Goal: Information Seeking & Learning: Learn about a topic

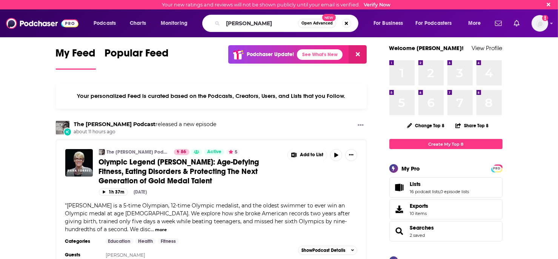
type input "[PERSON_NAME]"
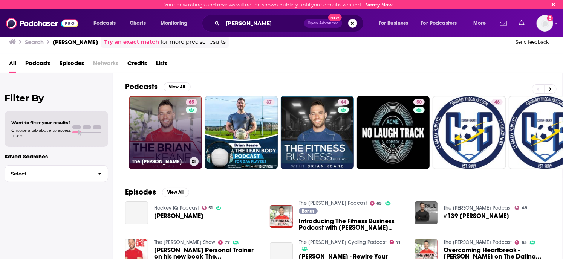
click at [177, 114] on link "65 The [PERSON_NAME] Podcast" at bounding box center [165, 132] width 73 height 73
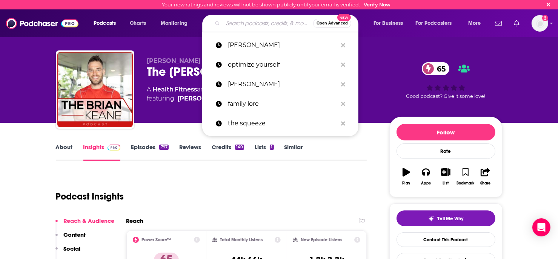
click at [248, 26] on input "Search podcasts, credits, & more..." at bounding box center [268, 23] width 90 height 12
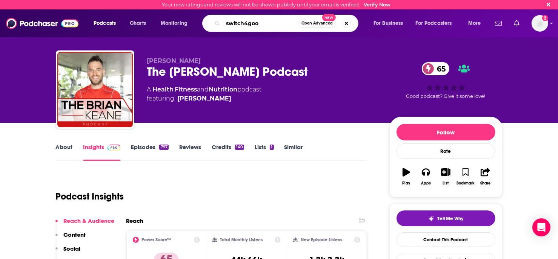
type input "switch4good"
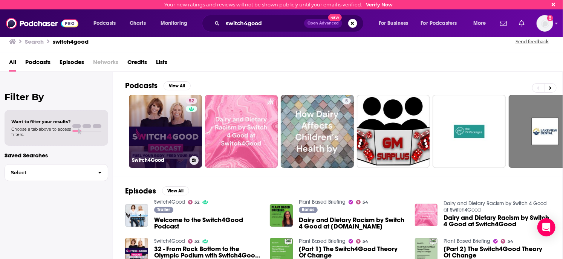
click at [152, 134] on link "52 Switch4Good" at bounding box center [165, 131] width 73 height 73
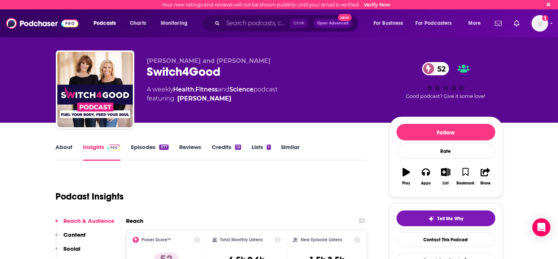
click at [70, 145] on link "About" at bounding box center [64, 152] width 17 height 17
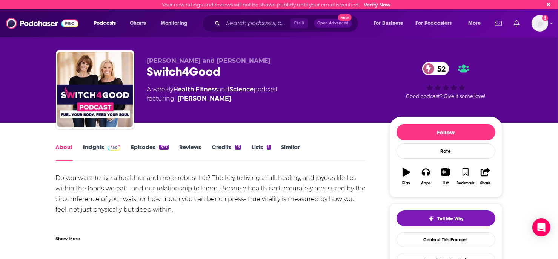
scroll to position [75, 0]
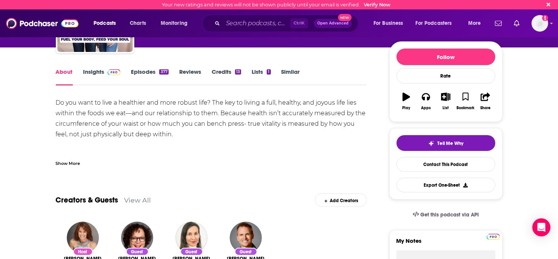
click at [65, 164] on div "Show More" at bounding box center [68, 163] width 25 height 7
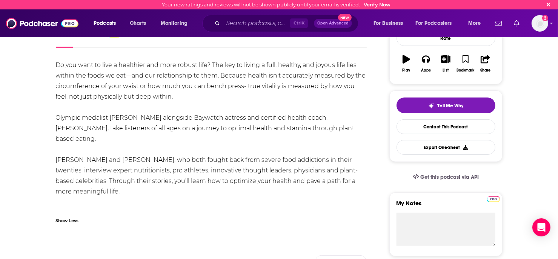
scroll to position [151, 0]
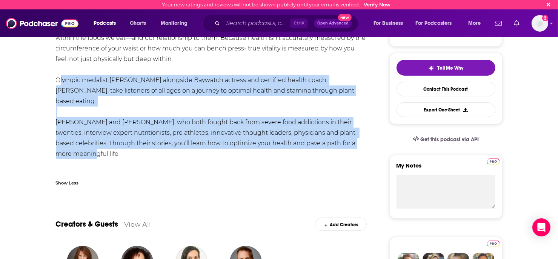
drag, startPoint x: 57, startPoint y: 81, endPoint x: 93, endPoint y: 147, distance: 74.8
click at [93, 147] on div "Do you want to live a healthier and more robust life? The key to living a full,…" at bounding box center [211, 101] width 311 height 158
copy div "Olympic medalist [PERSON_NAME] alongside Baywatch actress and certified health …"
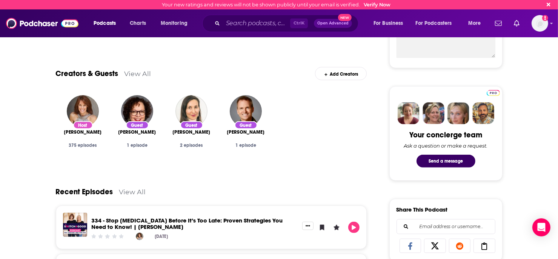
scroll to position [0, 0]
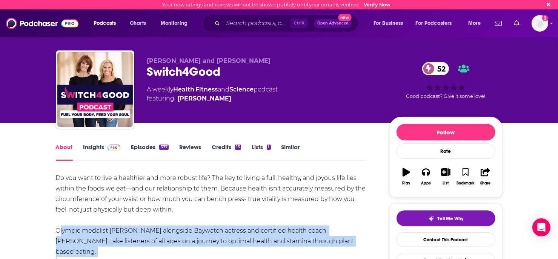
click at [91, 153] on link "Insights" at bounding box center [101, 152] width 37 height 17
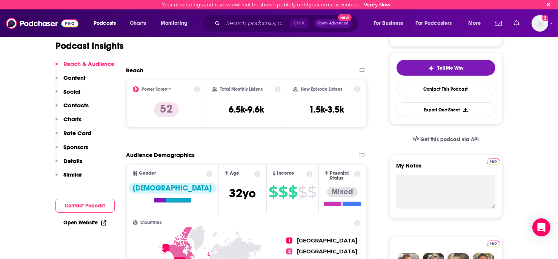
scroll to position [189, 0]
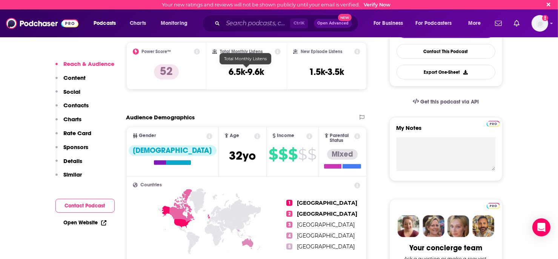
click at [247, 73] on h3 "6.5k-9.6k" at bounding box center [246, 71] width 35 height 11
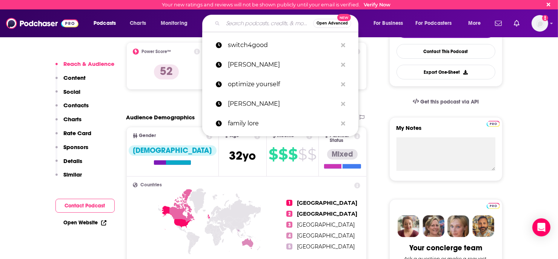
click at [259, 19] on input "Search podcasts, credits, & more..." at bounding box center [268, 23] width 90 height 12
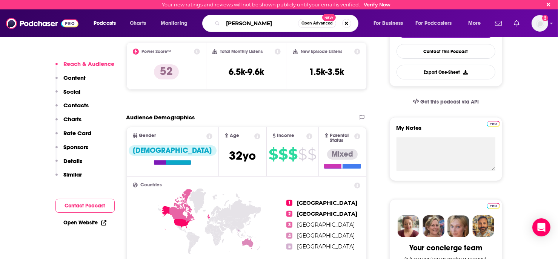
type input "[PERSON_NAME]"
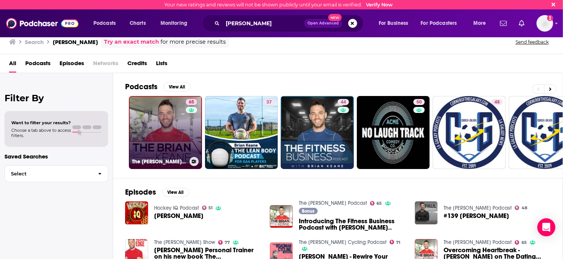
click at [141, 137] on link "65 The [PERSON_NAME] Podcast" at bounding box center [165, 132] width 73 height 73
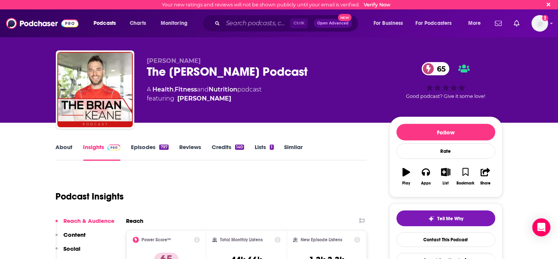
click at [63, 150] on link "About" at bounding box center [64, 152] width 17 height 17
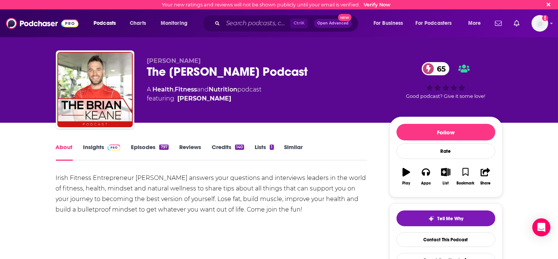
scroll to position [75, 0]
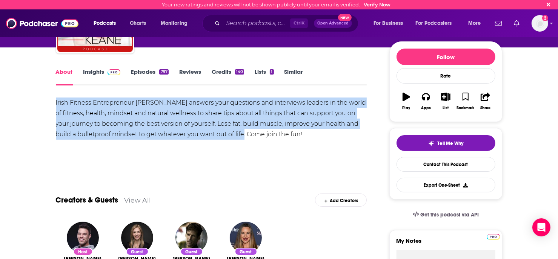
drag, startPoint x: 54, startPoint y: 104, endPoint x: 224, endPoint y: 138, distance: 173.3
copy div "Irish Fitness Entrepreneur [PERSON_NAME] answers your questions and interviews …"
click at [101, 78] on link "Insights" at bounding box center [101, 76] width 37 height 17
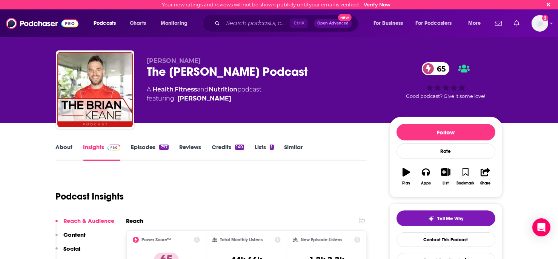
scroll to position [113, 0]
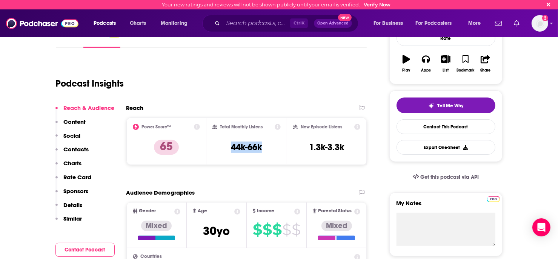
drag, startPoint x: 232, startPoint y: 149, endPoint x: 281, endPoint y: 152, distance: 48.7
click at [281, 152] on div "Total Monthly Listens 44k-66k" at bounding box center [246, 142] width 80 height 48
copy h3 "44k-66k"
drag, startPoint x: 308, startPoint y: 148, endPoint x: 354, endPoint y: 149, distance: 46.4
click at [354, 149] on div "New Episode Listens 1.3k-3.3k" at bounding box center [326, 141] width 67 height 35
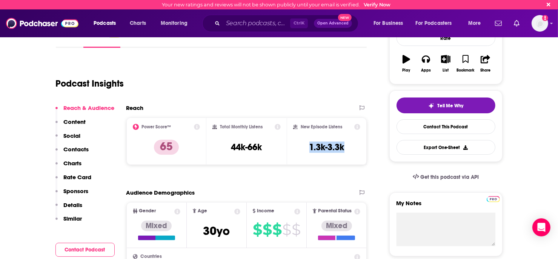
copy h3 "1.3k-3.3k"
